Goal: Find specific page/section: Find specific page/section

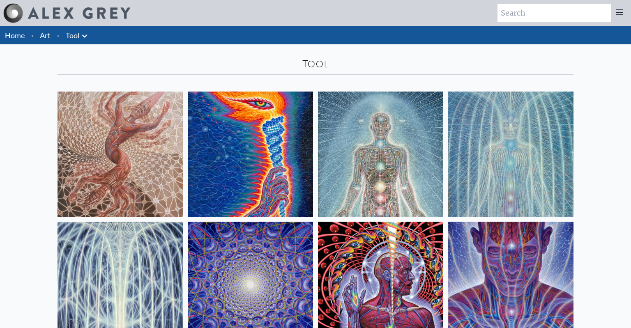
click at [311, 64] on div "Tool" at bounding box center [316, 64] width 516 height 13
click at [539, 17] on input "search" at bounding box center [555, 13] width 114 height 18
click at [540, 17] on input "search" at bounding box center [555, 13] width 114 height 18
type input "Tool"
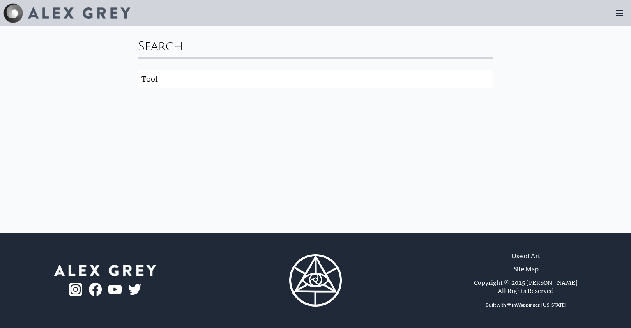
click at [319, 290] on img at bounding box center [315, 280] width 53 height 53
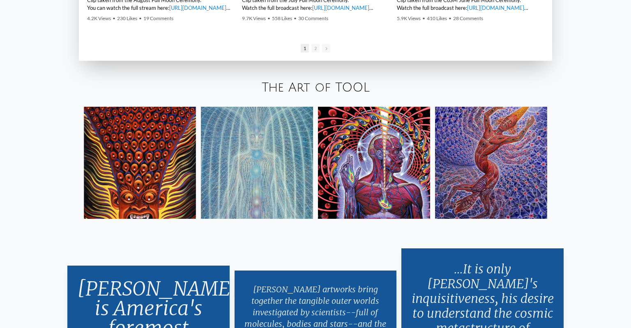
scroll to position [1466, 0]
click at [314, 81] on div "The Art of TOOL" at bounding box center [315, 88] width 631 height 28
click at [216, 157] on img at bounding box center [257, 163] width 112 height 112
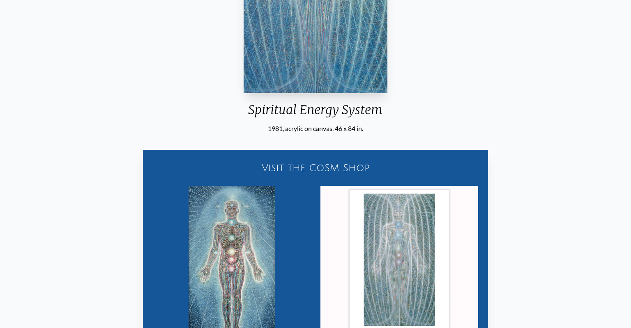
scroll to position [248, 0]
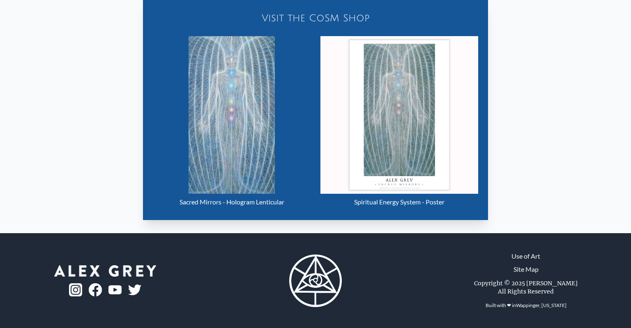
scroll to position [382, 0]
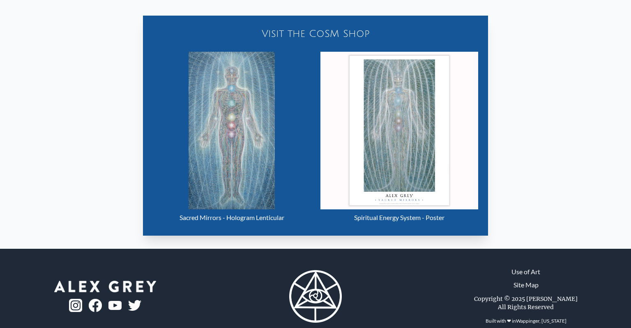
click at [225, 217] on div "Sacred Mirrors - Hologram Lenticular" at bounding box center [232, 218] width 158 height 16
